Goal: Transaction & Acquisition: Subscribe to service/newsletter

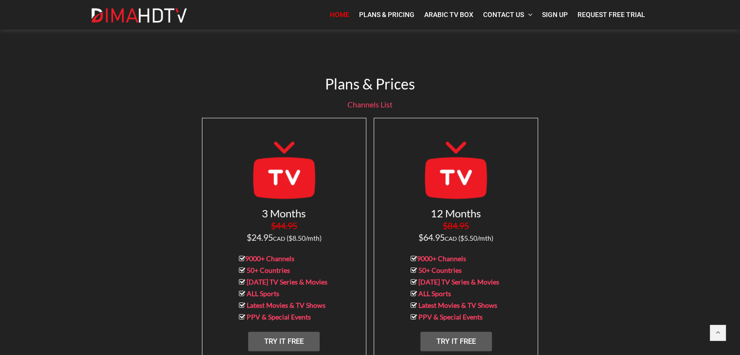
scroll to position [889, 0]
click at [294, 331] on link "Try It Free" at bounding box center [284, 340] width 72 height 19
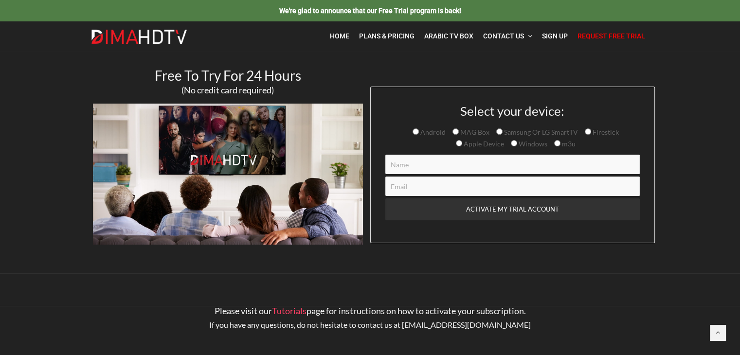
click at [415, 133] on input "Android" at bounding box center [416, 131] width 6 height 6
radio input "true"
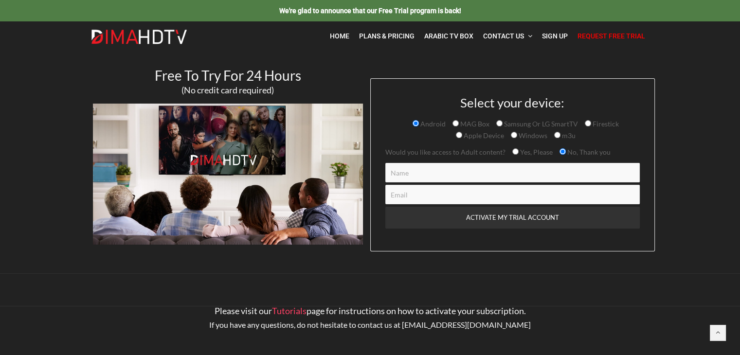
click at [441, 174] on input "Contact form" at bounding box center [512, 172] width 254 height 19
type input "Karim"
click at [435, 198] on input "Contact form" at bounding box center [512, 194] width 254 height 19
type input "soliman.karimab@gmail.com"
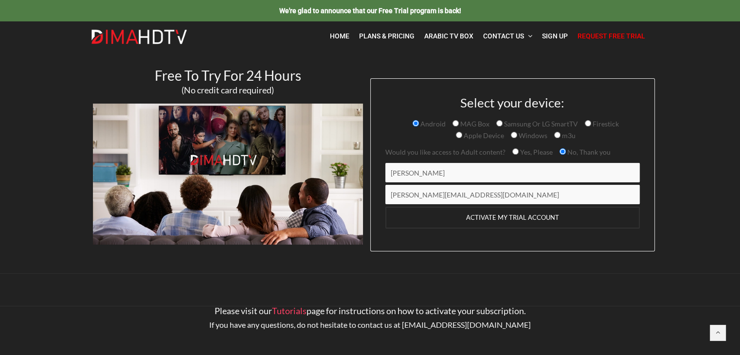
click at [485, 218] on input "ACTIVATE MY TRIAL ACCOUNT" at bounding box center [512, 218] width 254 height 22
